Goal: Task Accomplishment & Management: Manage account settings

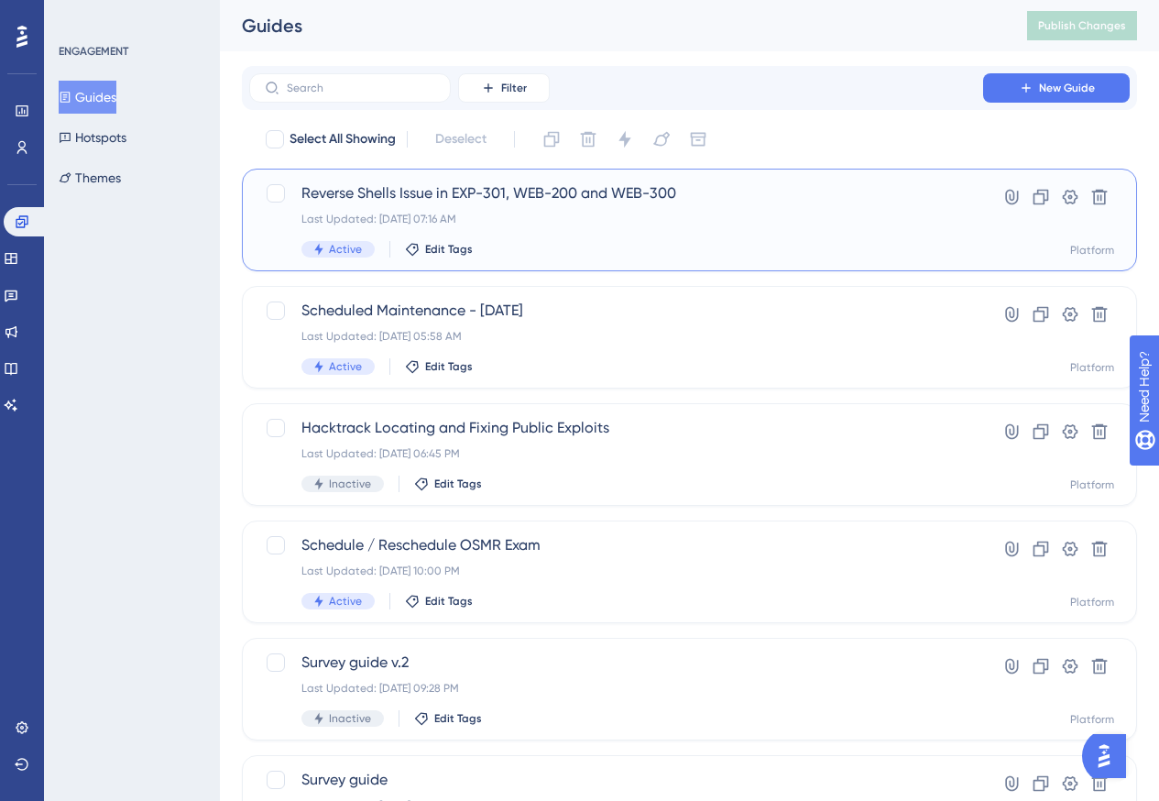
click at [809, 247] on div "Active Edit Tags" at bounding box center [617, 249] width 630 height 16
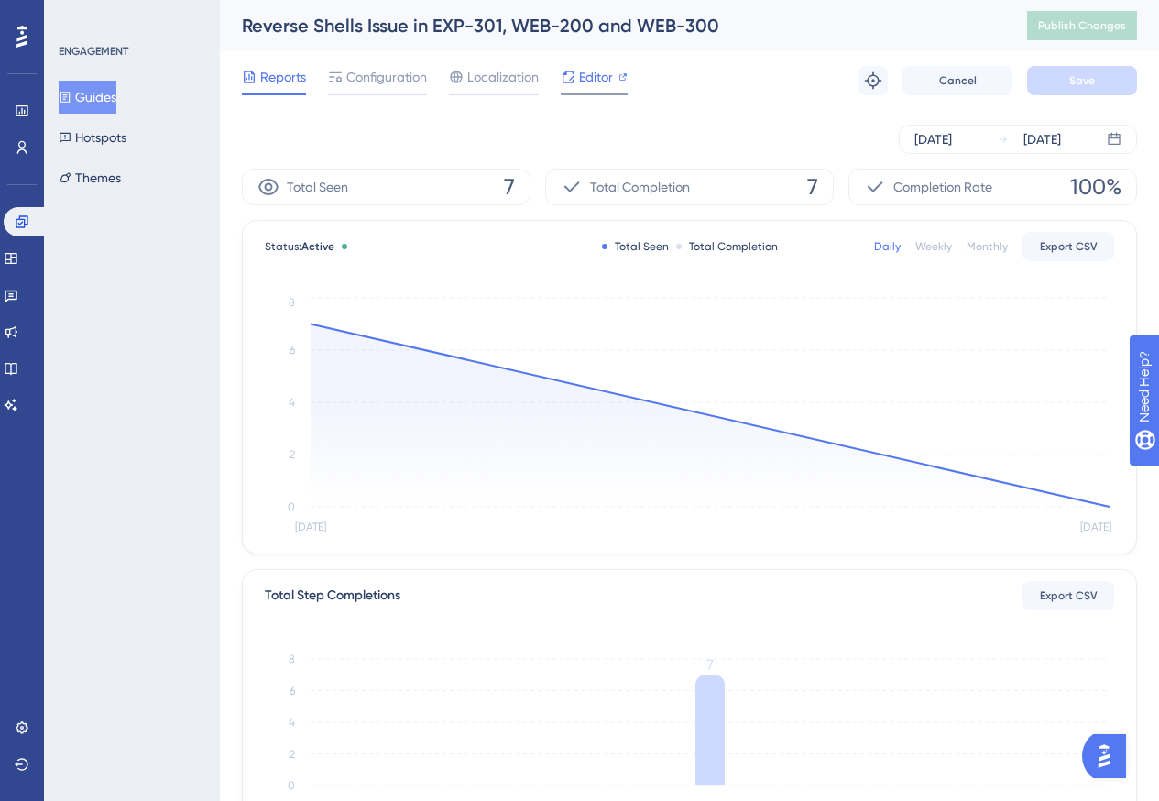
click at [572, 76] on icon at bounding box center [568, 77] width 15 height 15
click at [347, 78] on span "Configuration" at bounding box center [386, 77] width 81 height 22
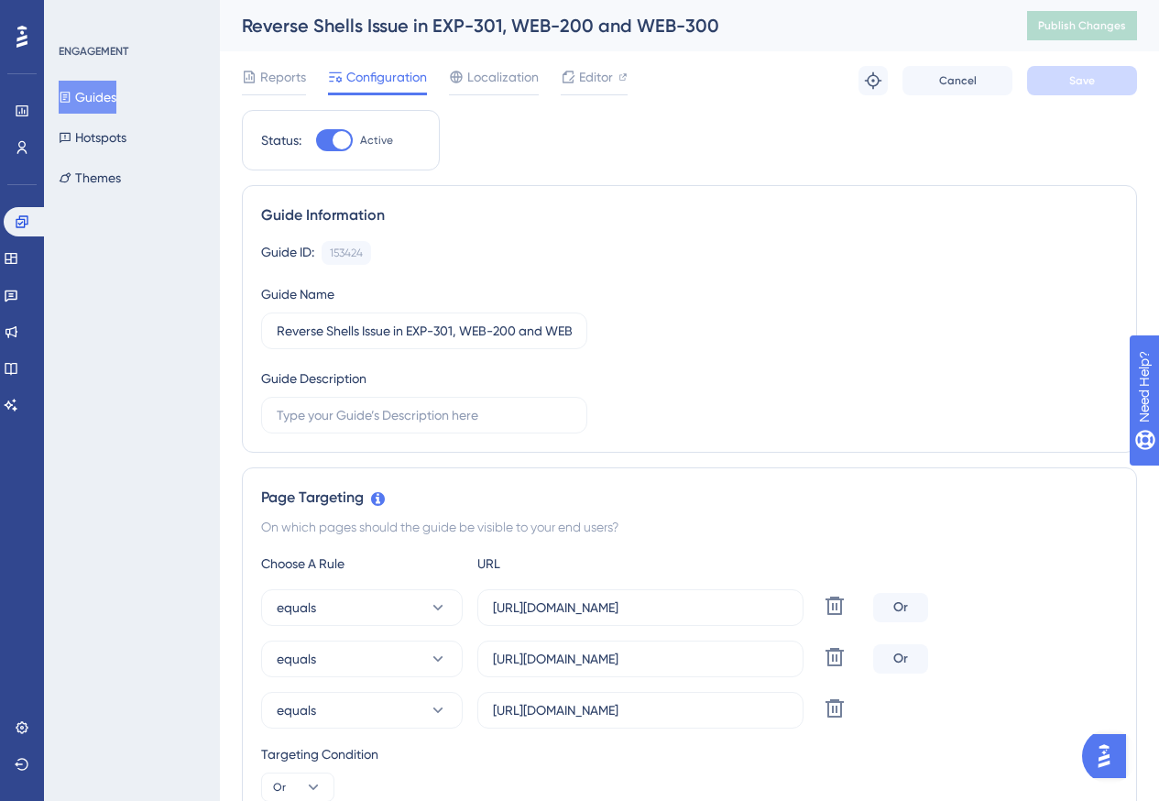
click at [331, 137] on div at bounding box center [334, 140] width 37 height 22
click at [316, 140] on input "Active" at bounding box center [315, 140] width 1 height 1
checkbox input "false"
click at [1087, 87] on span "Save" at bounding box center [1083, 80] width 26 height 15
